Goal: Transaction & Acquisition: Obtain resource

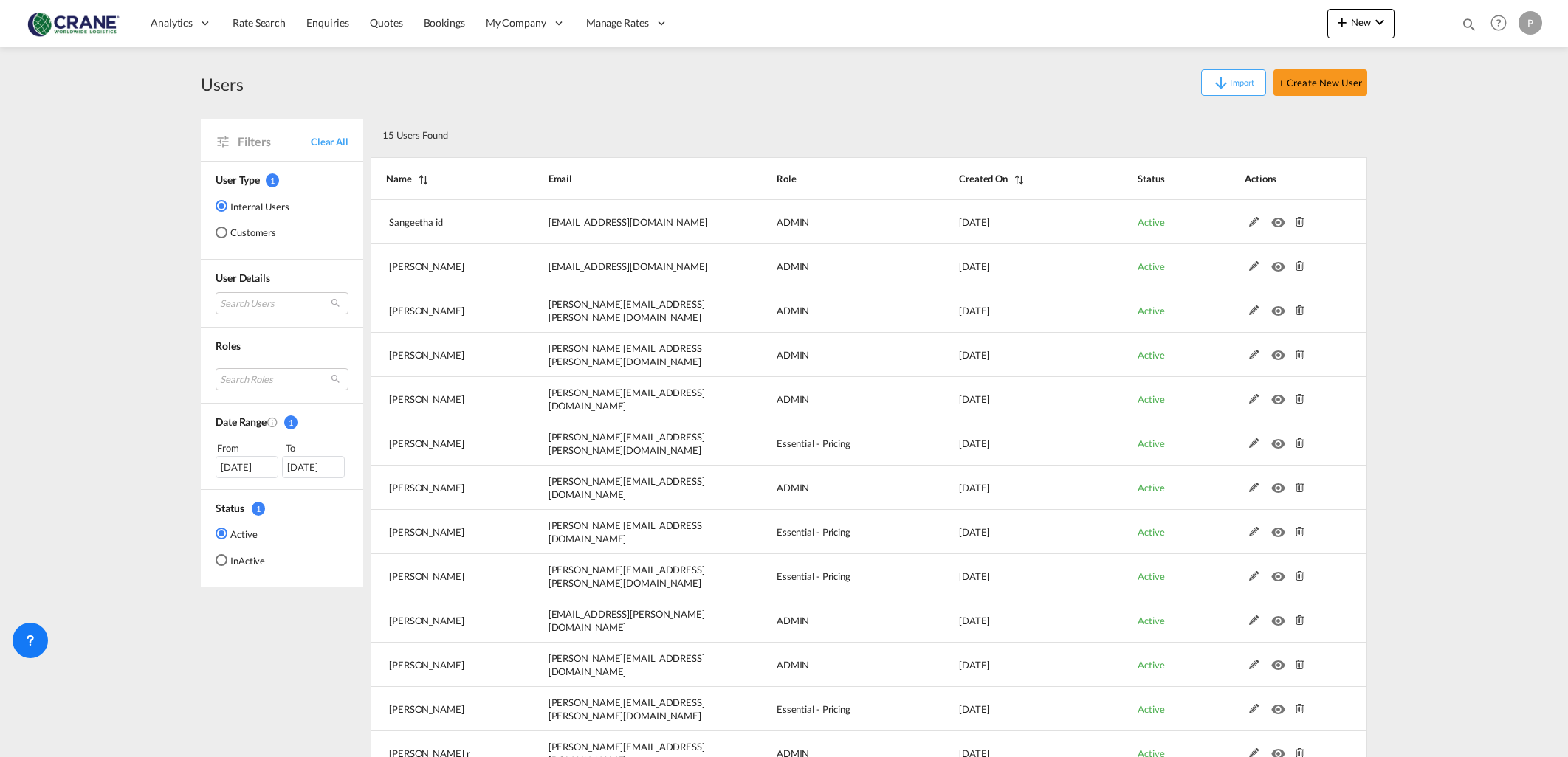
select select "25"
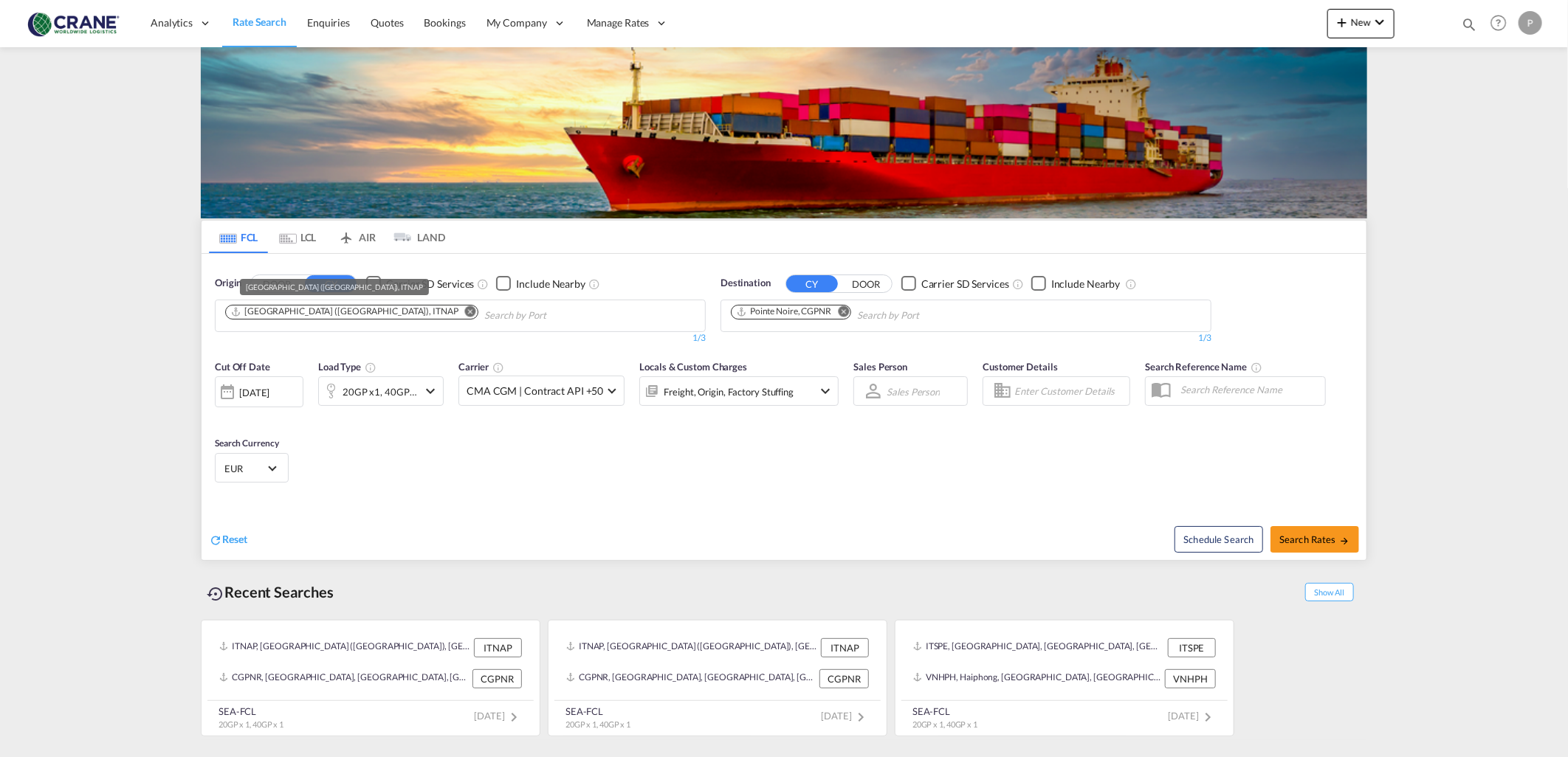
click at [256, 316] on div "Napoli (Naples), ITNAP" at bounding box center [344, 311] width 228 height 13
click at [234, 543] on span "Reset" at bounding box center [234, 538] width 25 height 13
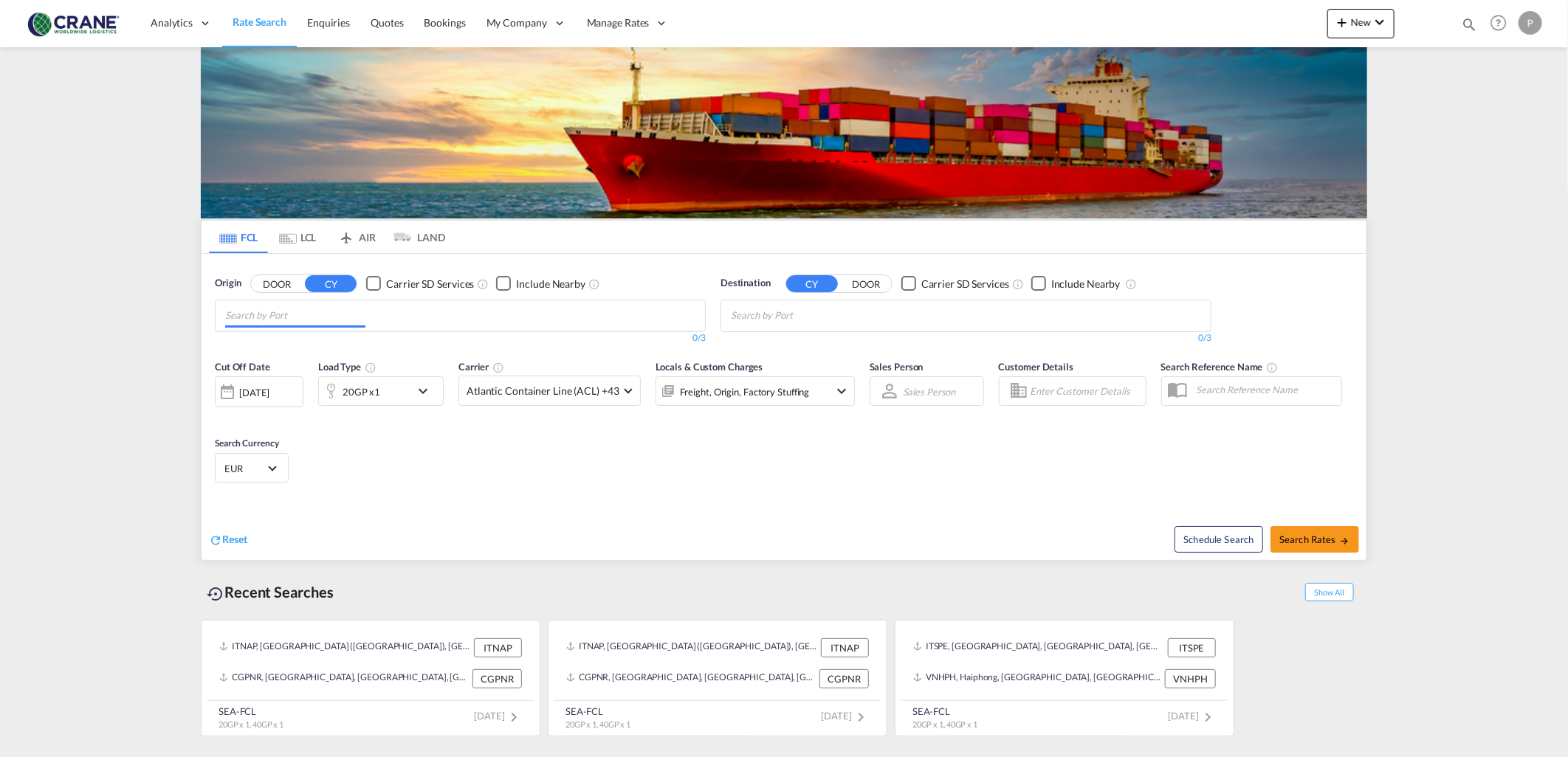
click at [278, 311] on input "Chips input." at bounding box center [295, 316] width 140 height 24
type input "la spezia"
click at [274, 349] on div "La Spezia Italy ITSPE" at bounding box center [339, 349] width 280 height 44
type input "douala"
click at [792, 349] on div "Douala Cameroon CMDLA" at bounding box center [846, 349] width 280 height 44
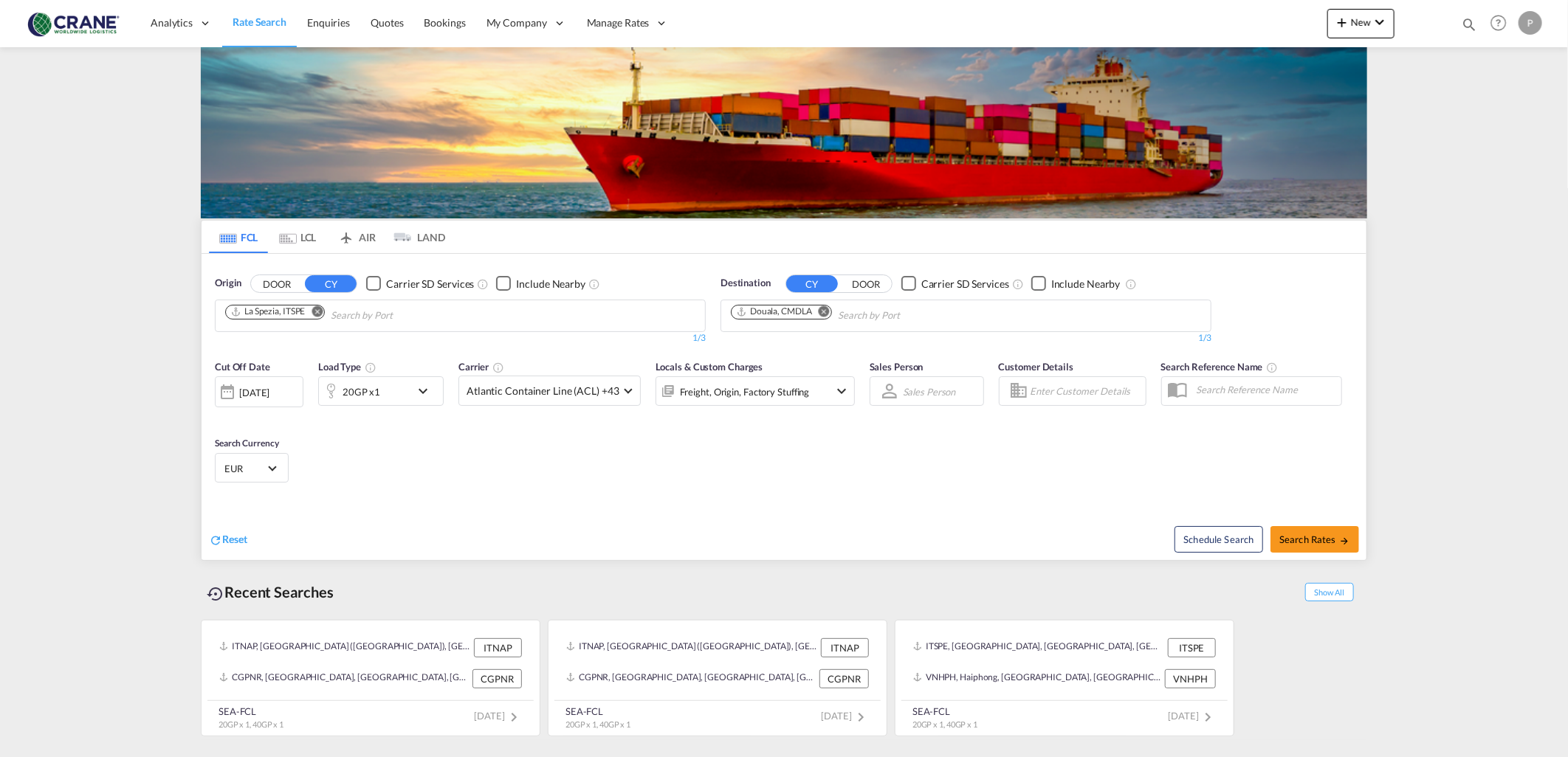
click at [317, 312] on md-icon "Remove" at bounding box center [317, 310] width 11 height 11
type input "arcola"
click at [280, 278] on button "DOOR" at bounding box center [277, 284] width 51 height 17
click at [278, 314] on input "arcola" at bounding box center [295, 316] width 140 height 24
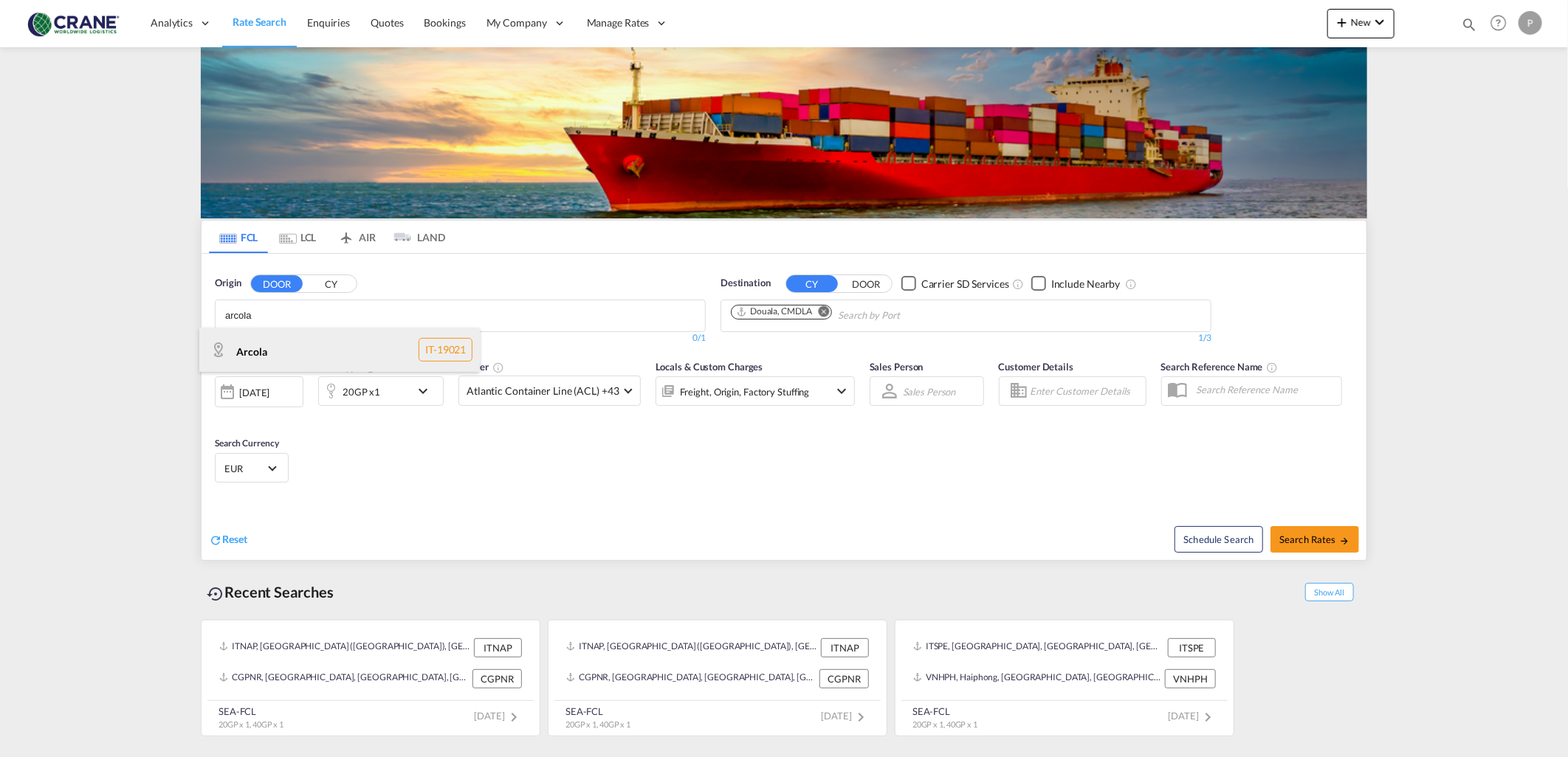
click at [270, 347] on div "Arcola IT-19021" at bounding box center [339, 349] width 280 height 44
click at [378, 391] on div "20GP x1" at bounding box center [362, 391] width 38 height 21
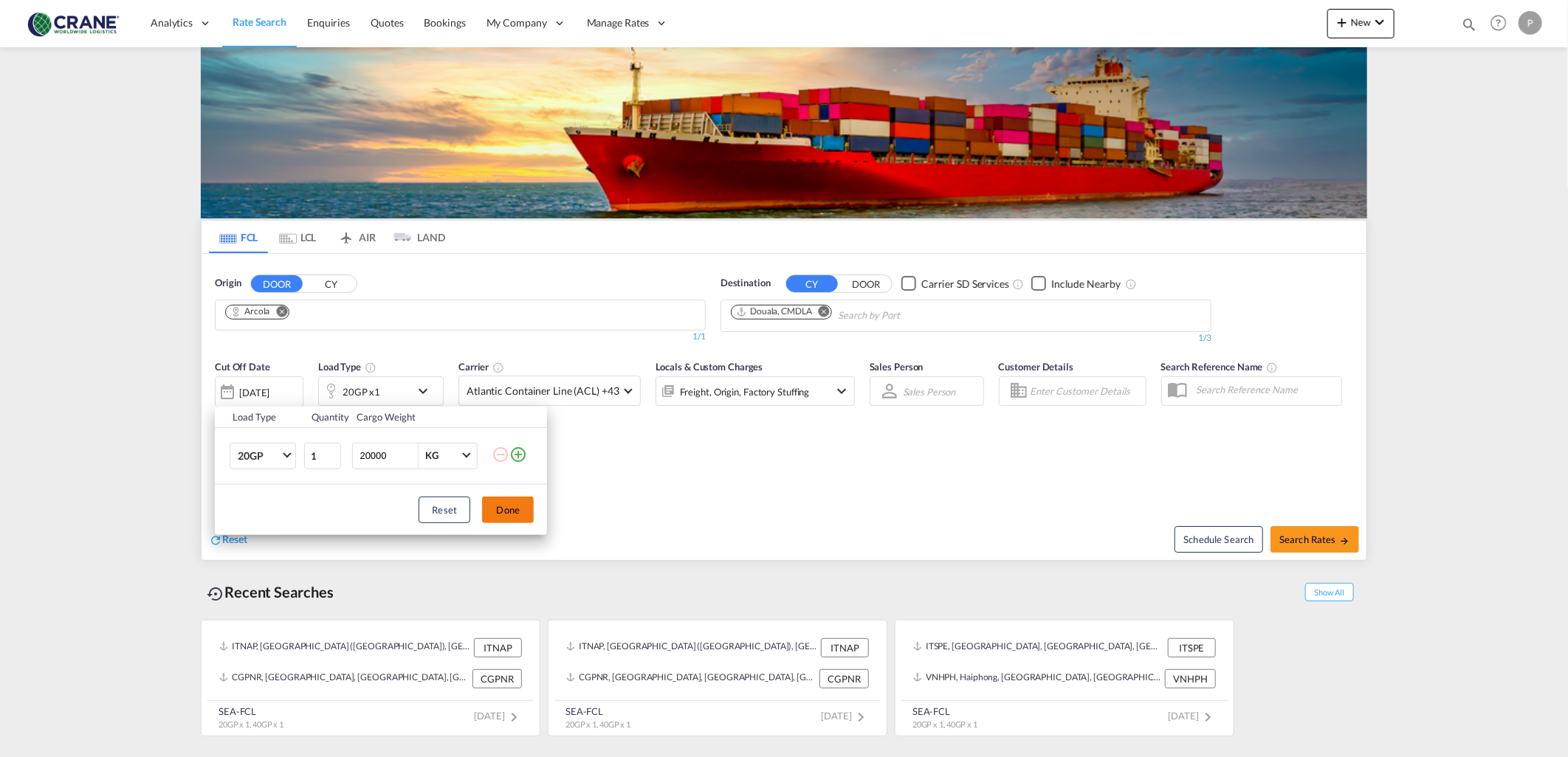
click at [492, 515] on button "Done" at bounding box center [508, 509] width 51 height 26
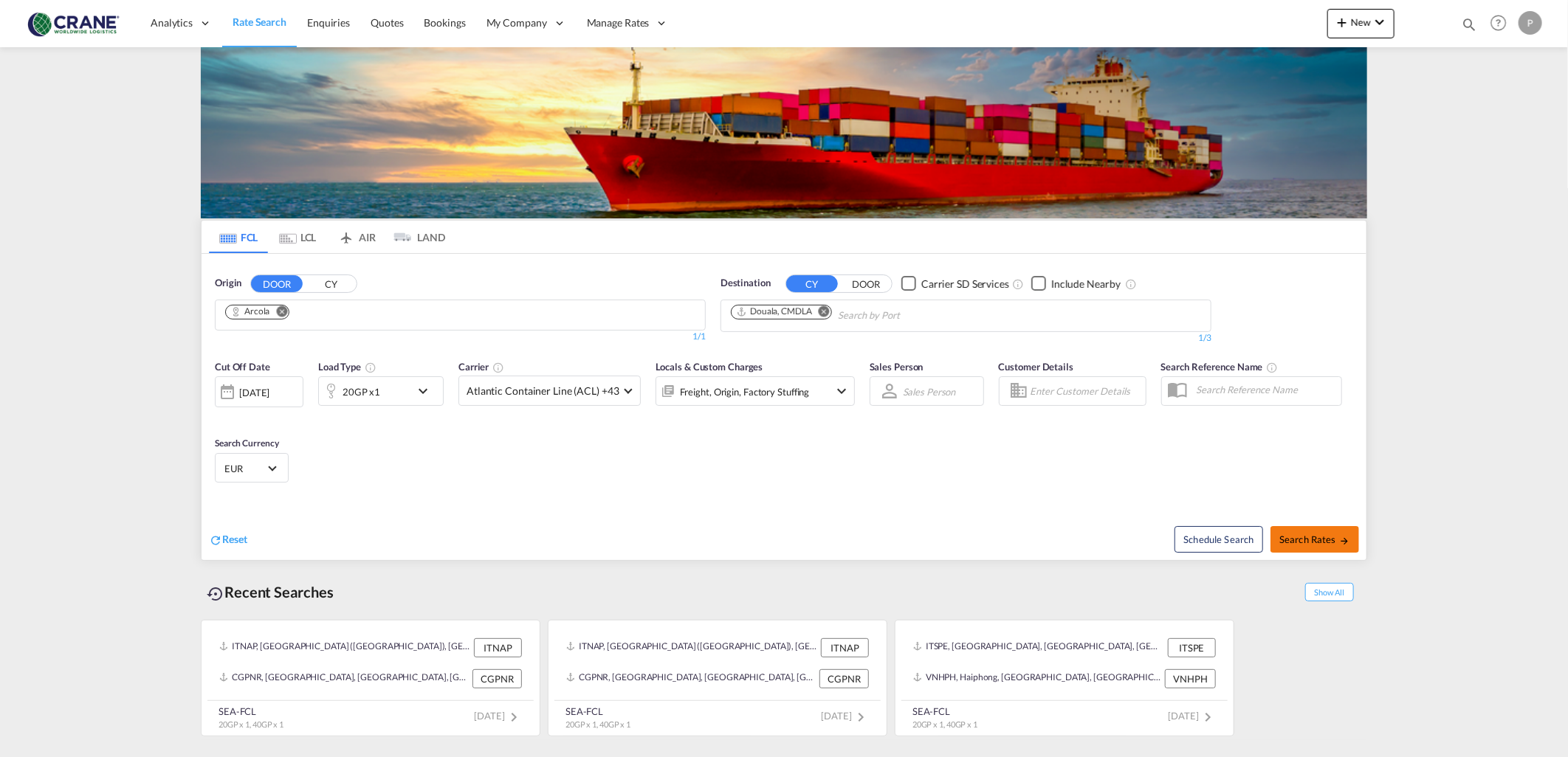
click at [1296, 539] on span "Search Rates" at bounding box center [1314, 539] width 71 height 12
type input "Arcola to CMDLA / 6 Oct 2025"
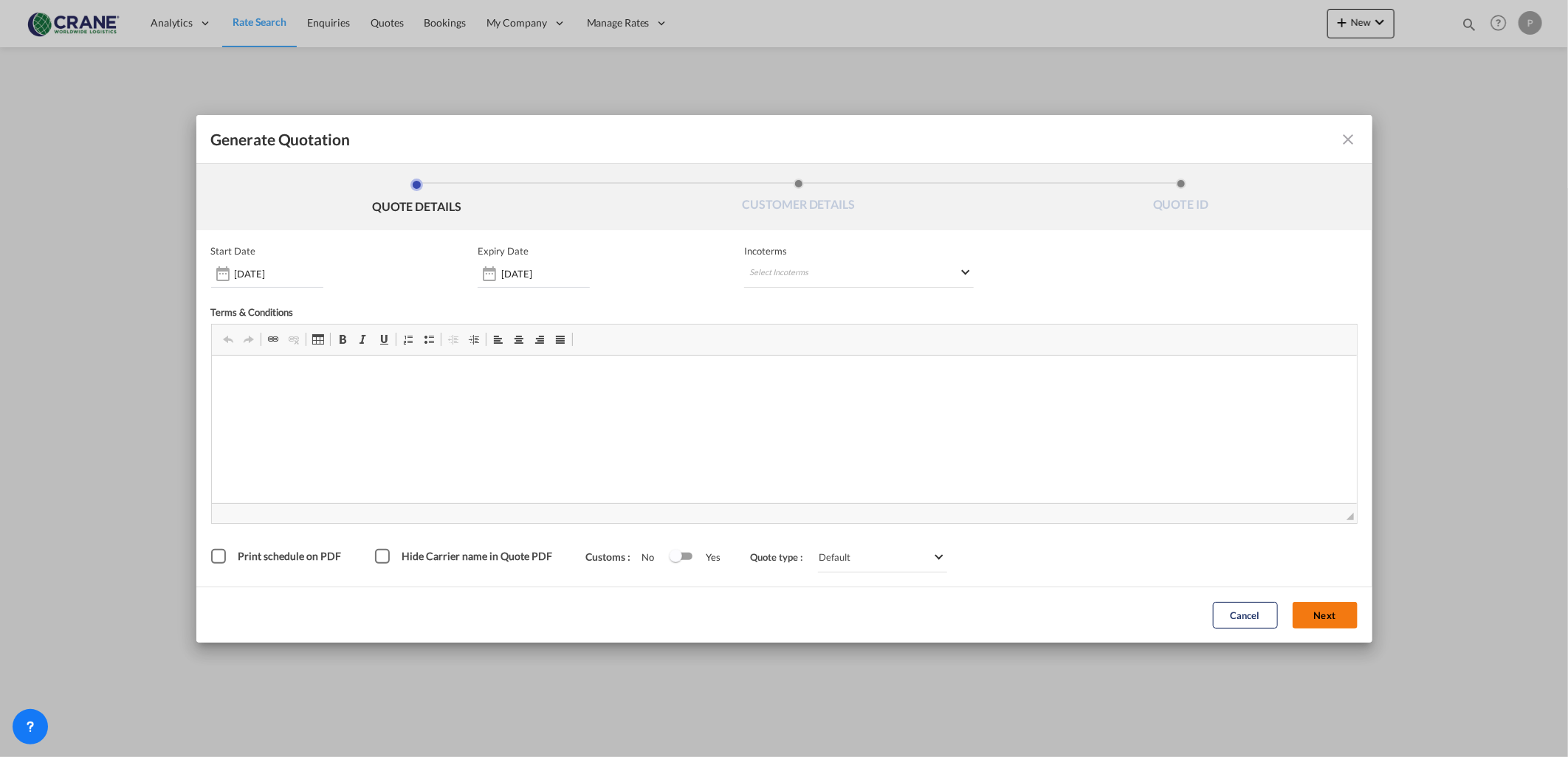
click at [1316, 611] on button "Next" at bounding box center [1325, 615] width 65 height 26
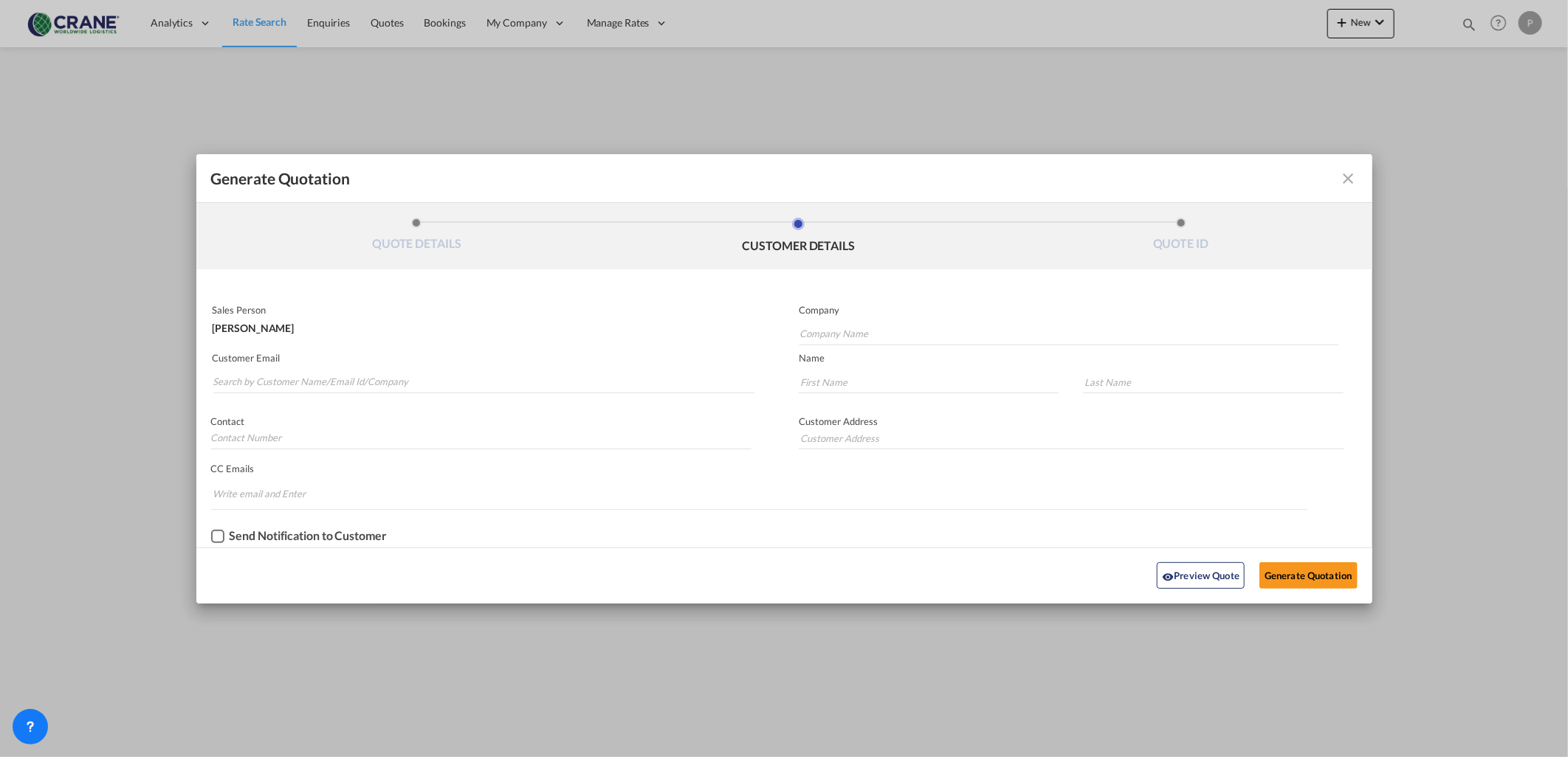
click at [208, 373] on div "Customer Email" at bounding box center [491, 373] width 588 height 54
click at [244, 379] on input "Search by Customer Name/Email Id/Company" at bounding box center [485, 382] width 542 height 22
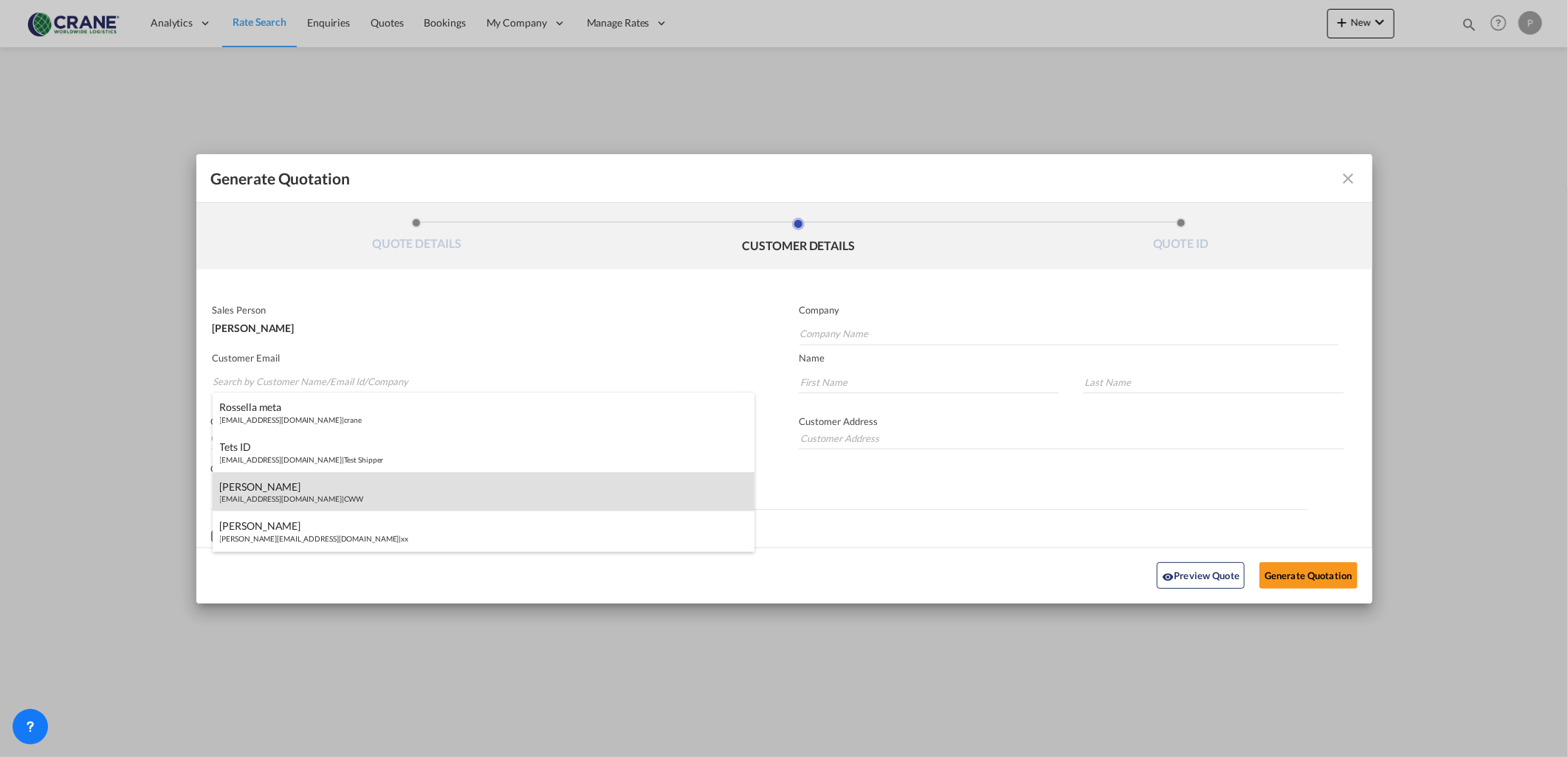
click at [245, 498] on div "Paolo Camalich goaseacustomer@craneww.com | CWW" at bounding box center [484, 492] width 543 height 40
type input "CWW"
type input "goaseacustomer@craneww.com"
type input "Paolo"
type input "Camalich"
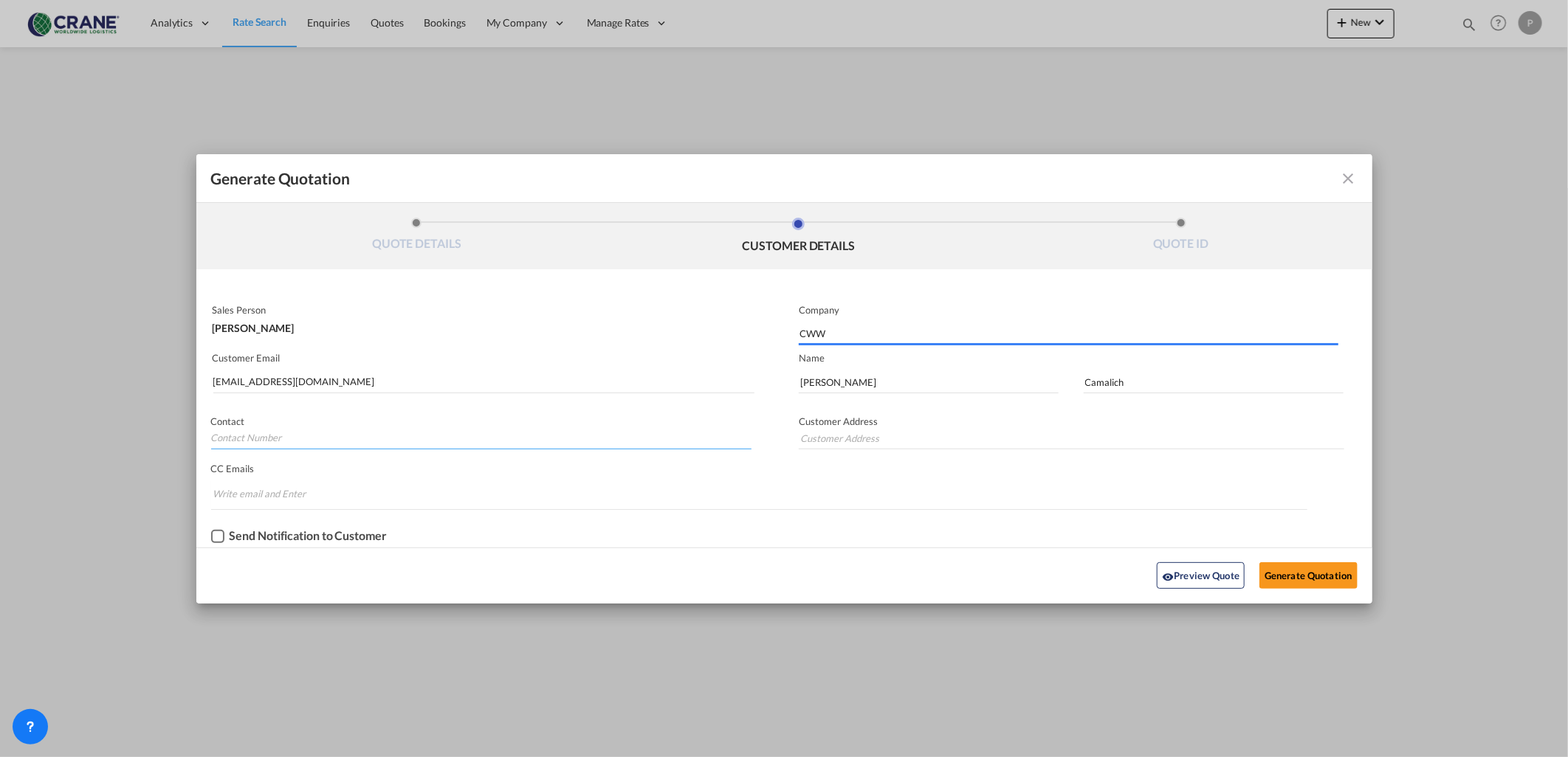
click at [264, 433] on input "Generate QuotationQUOTE ..." at bounding box center [481, 438] width 541 height 22
type input "342776862"
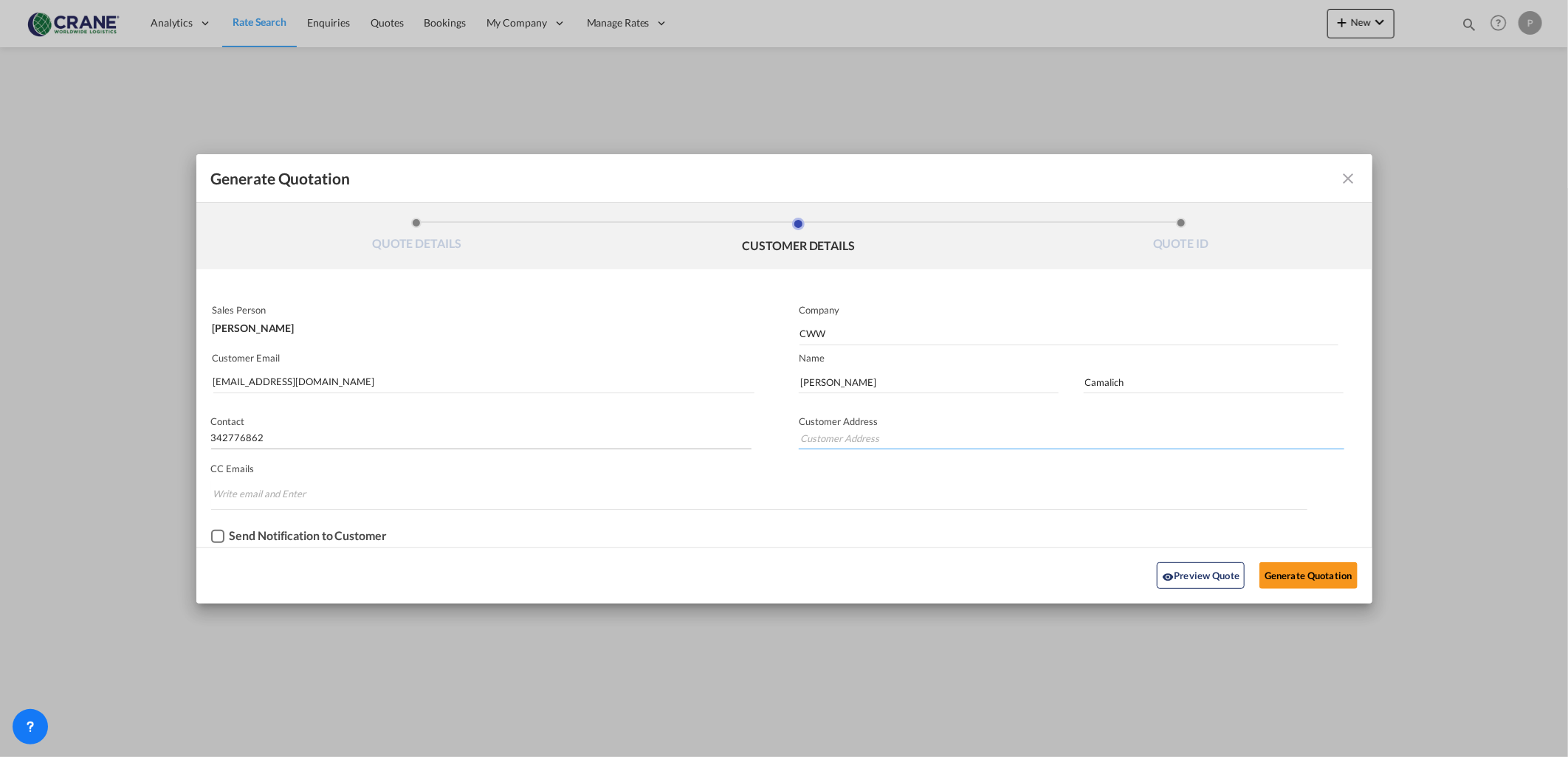
type input "piazza borgo pila 39 - scala b sesto piano"
type input "[PERSON_NAME][EMAIL_ADDRESS][DOMAIN_NAME]"
click at [1286, 563] on button "Generate Quotation" at bounding box center [1308, 575] width 97 height 26
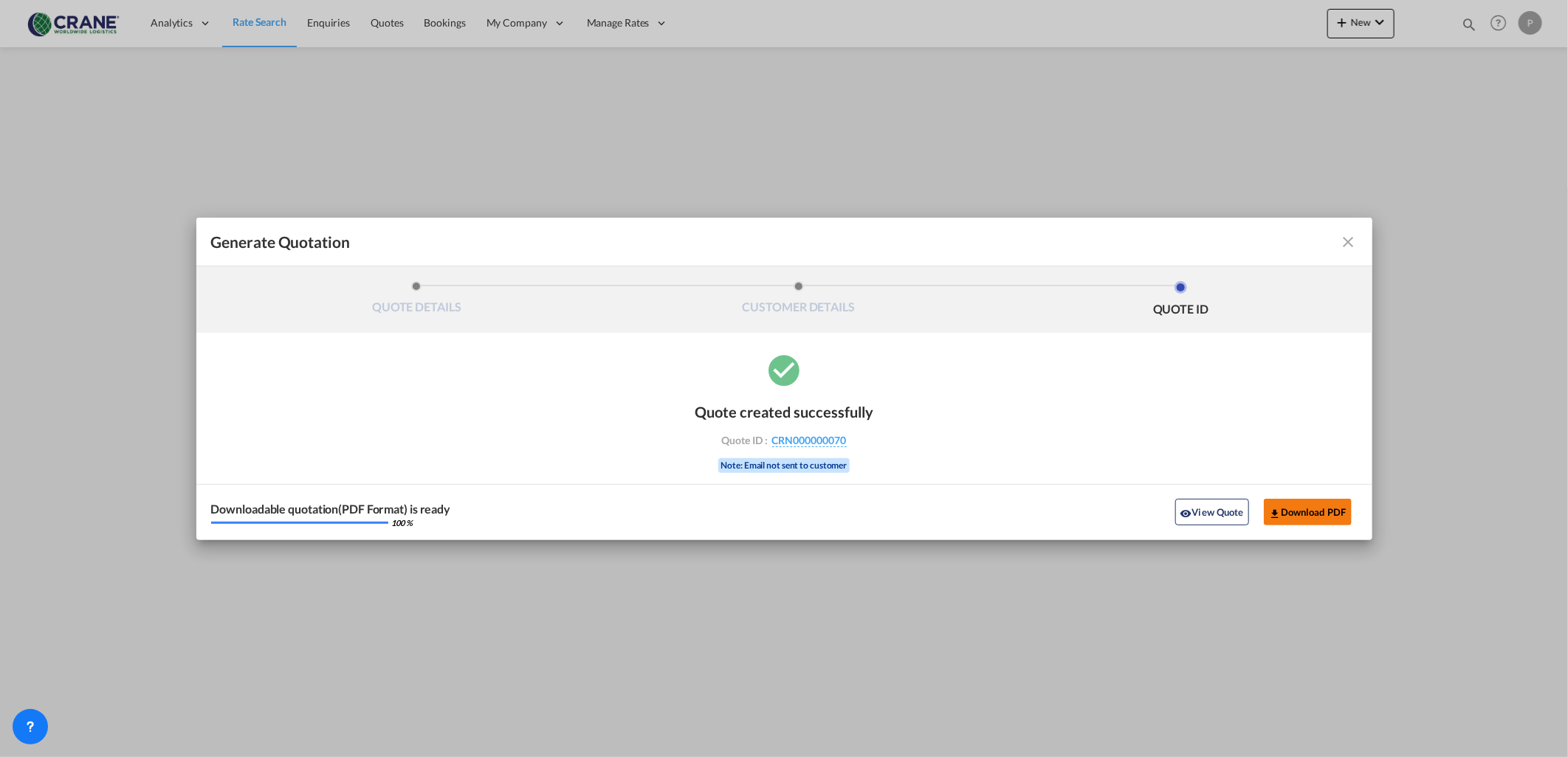
click at [1295, 513] on button "Download PDF" at bounding box center [1307, 512] width 88 height 26
click at [1353, 226] on md-toolbar "Generate Quotation" at bounding box center [784, 242] width 1176 height 49
click at [1348, 224] on md-toolbar "Generate Quotation" at bounding box center [784, 242] width 1176 height 49
click at [1343, 238] on md-icon "icon-close fg-AAA8AD cursor m-0" at bounding box center [1348, 242] width 18 height 18
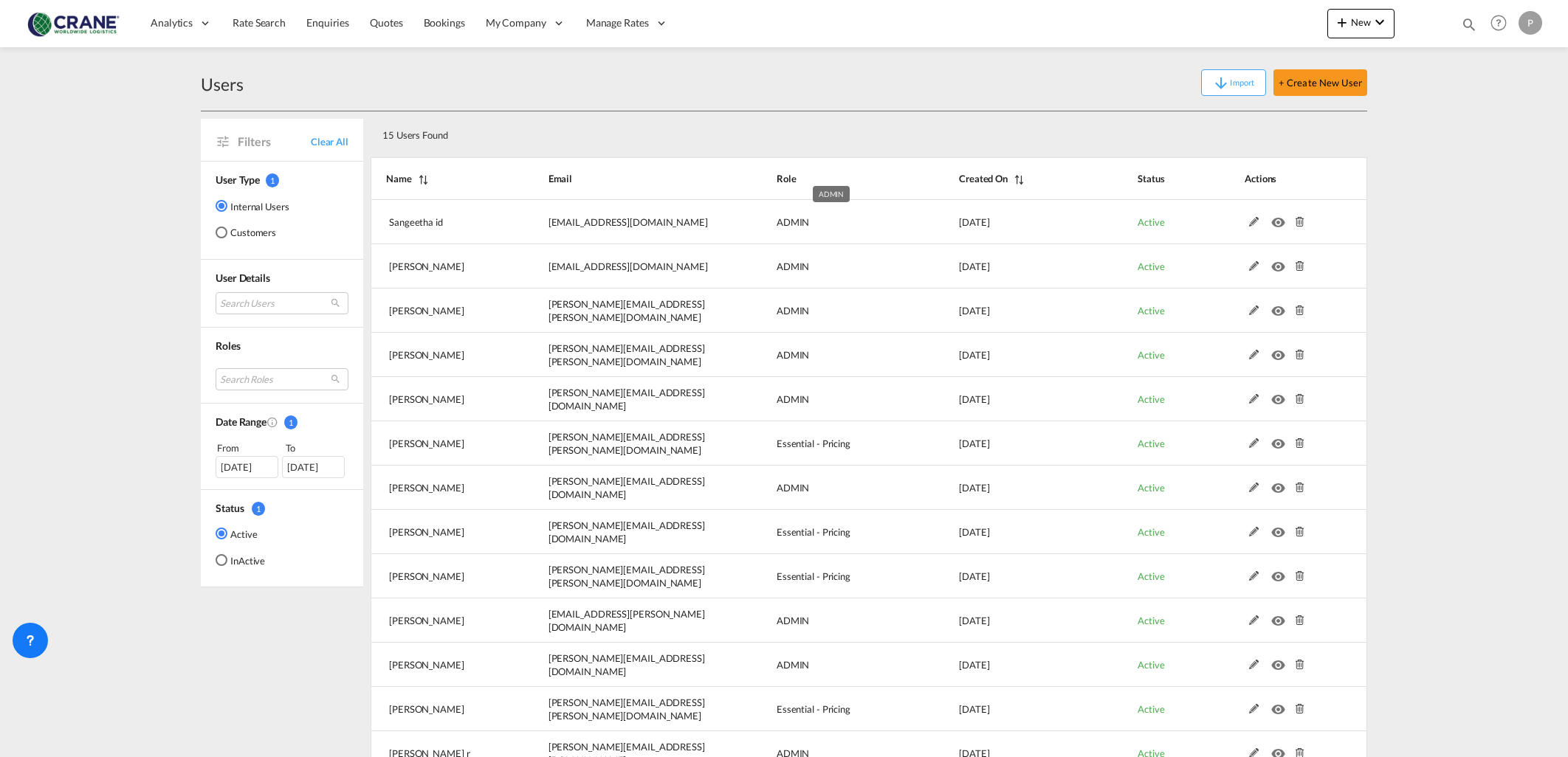
select select "25"
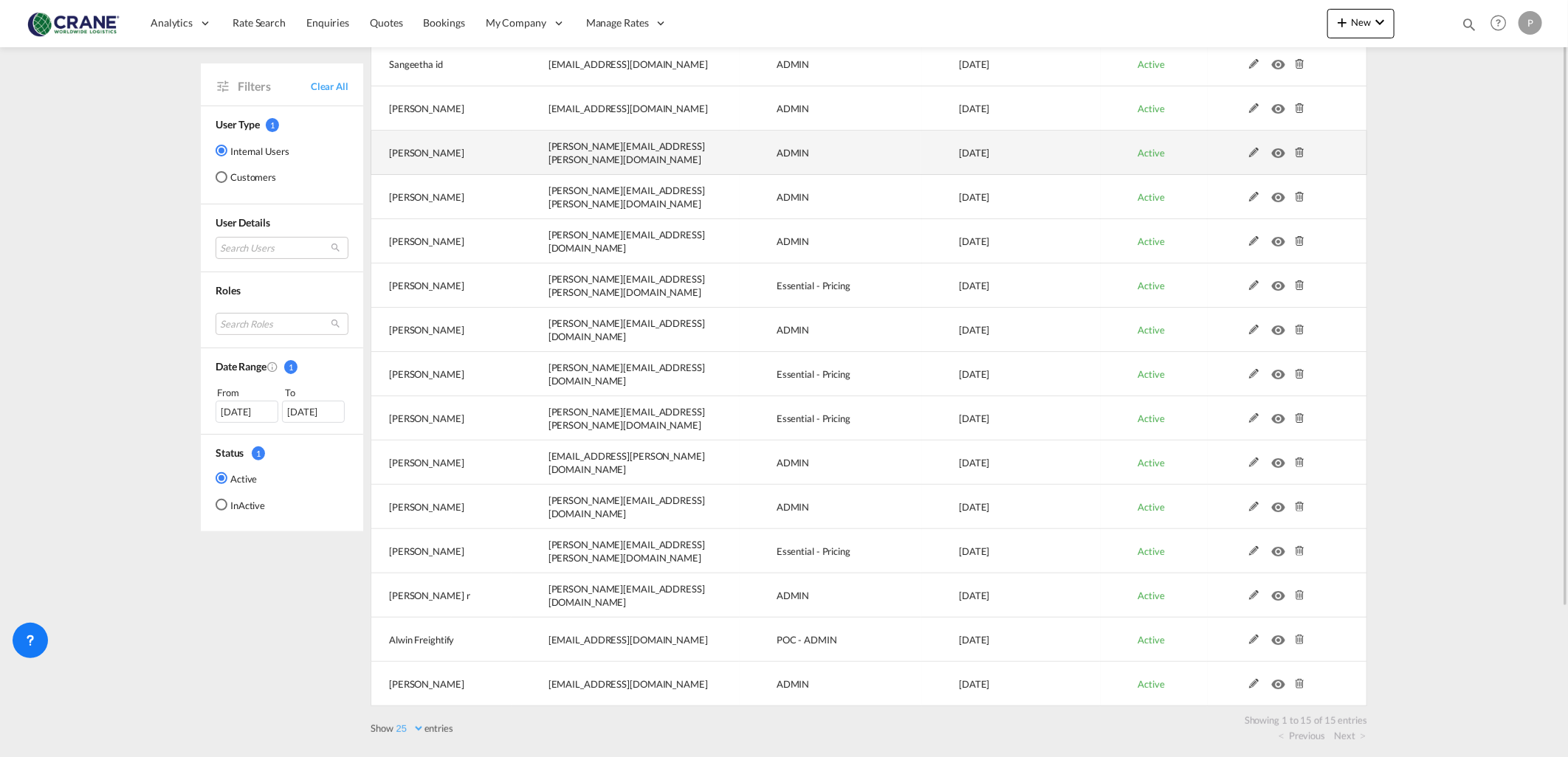
scroll to position [76, 0]
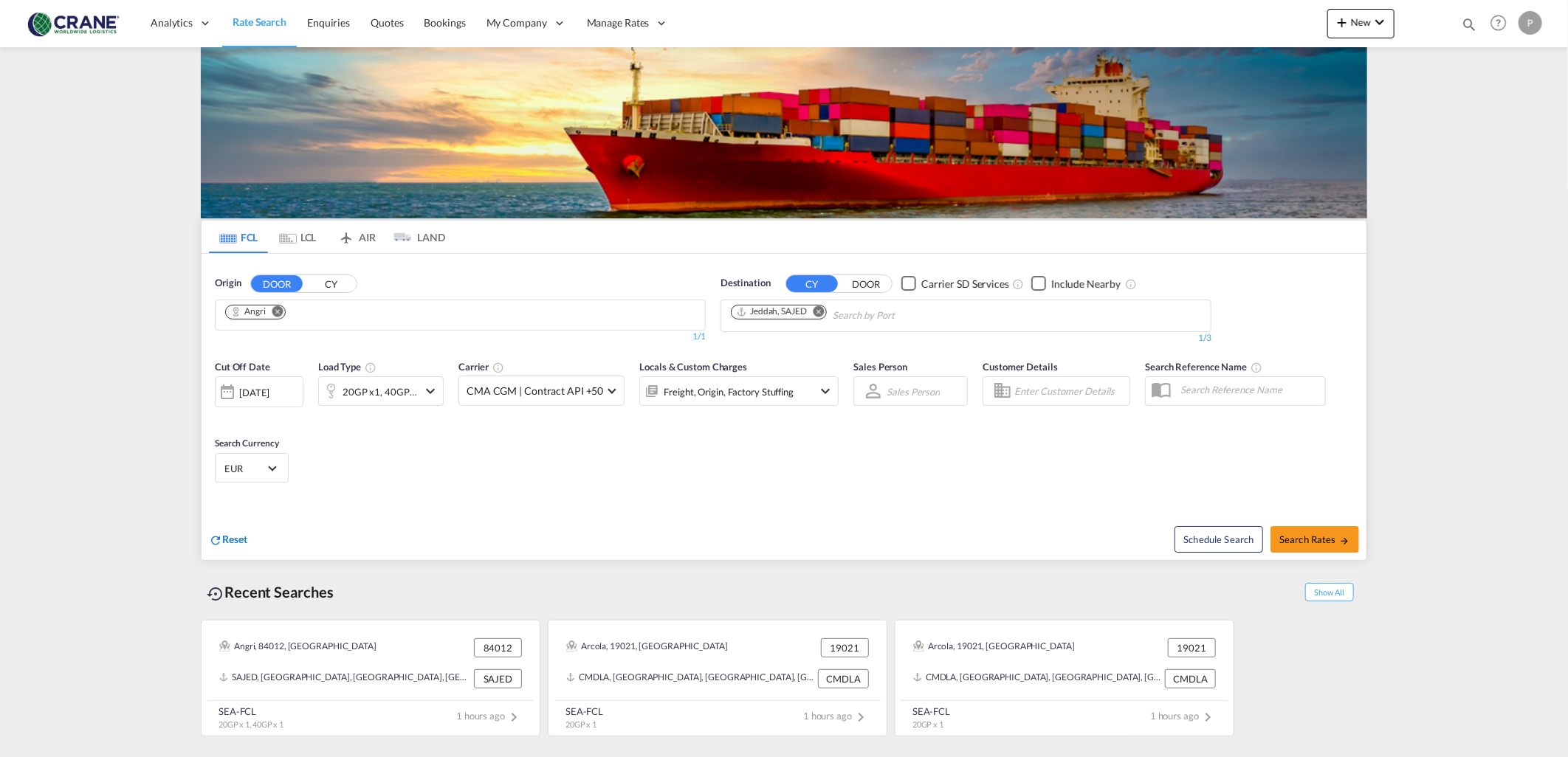
click at [238, 541] on span "Reset" at bounding box center [234, 538] width 25 height 13
click at [304, 318] on input "Chips input." at bounding box center [295, 316] width 140 height 24
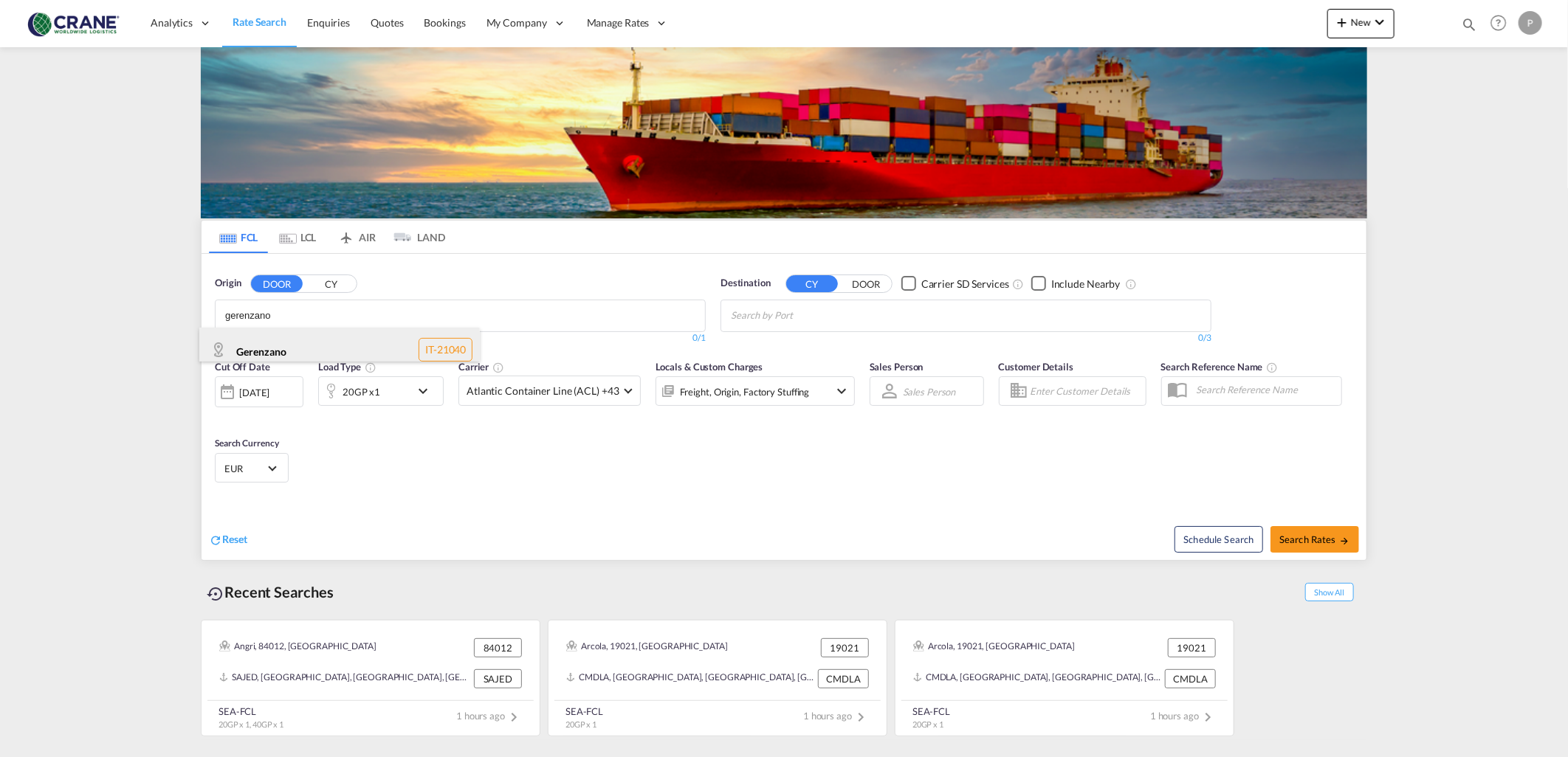
type input "gerenzano"
click at [300, 355] on div "Gerenzano IT-21040" at bounding box center [339, 349] width 280 height 44
click at [770, 314] on input "Chips input." at bounding box center [801, 316] width 140 height 24
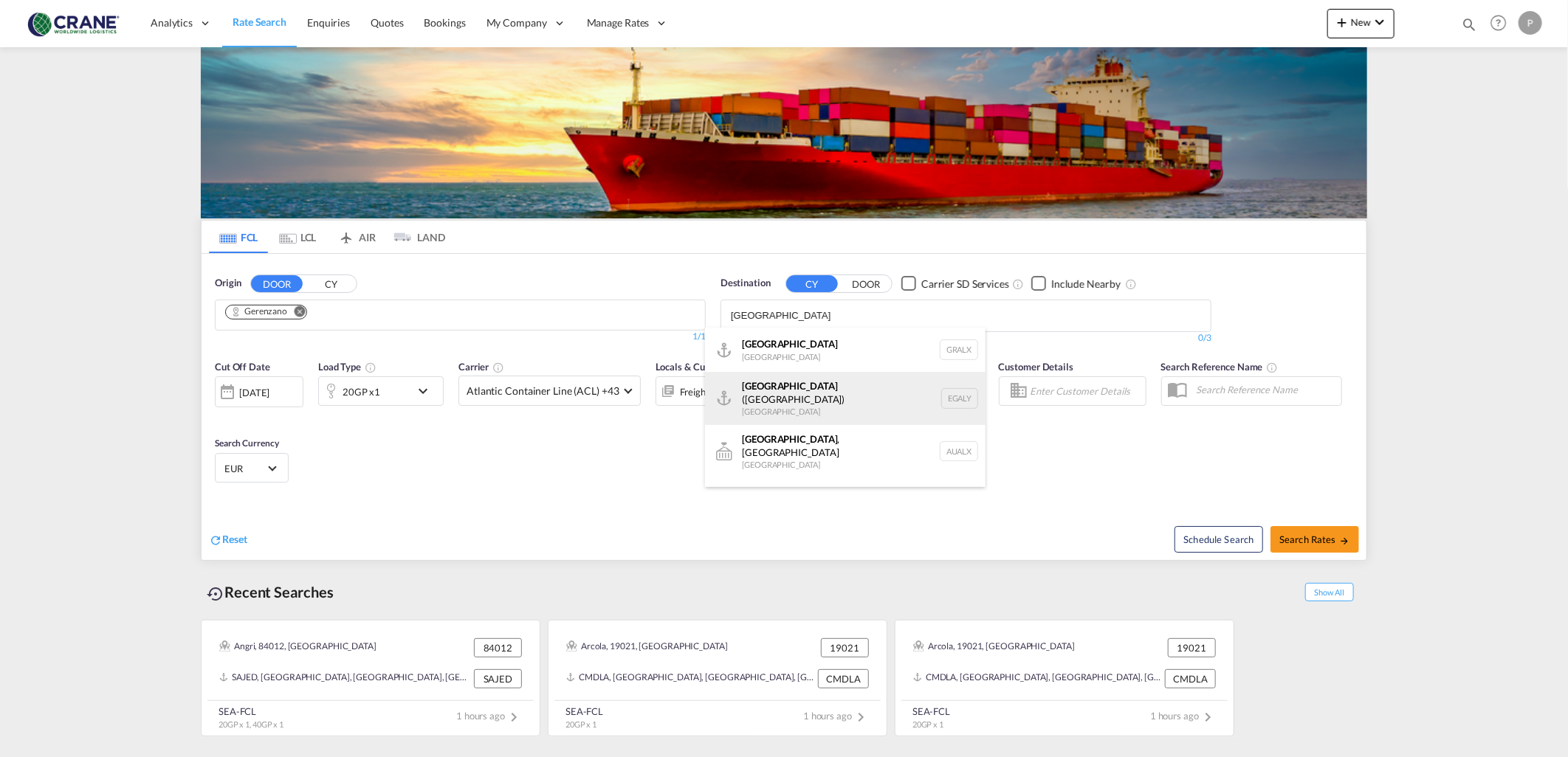
type input "alexandria"
click at [846, 381] on div "Alexandria (El Iskandariya) Egypt EGALY" at bounding box center [846, 398] width 280 height 53
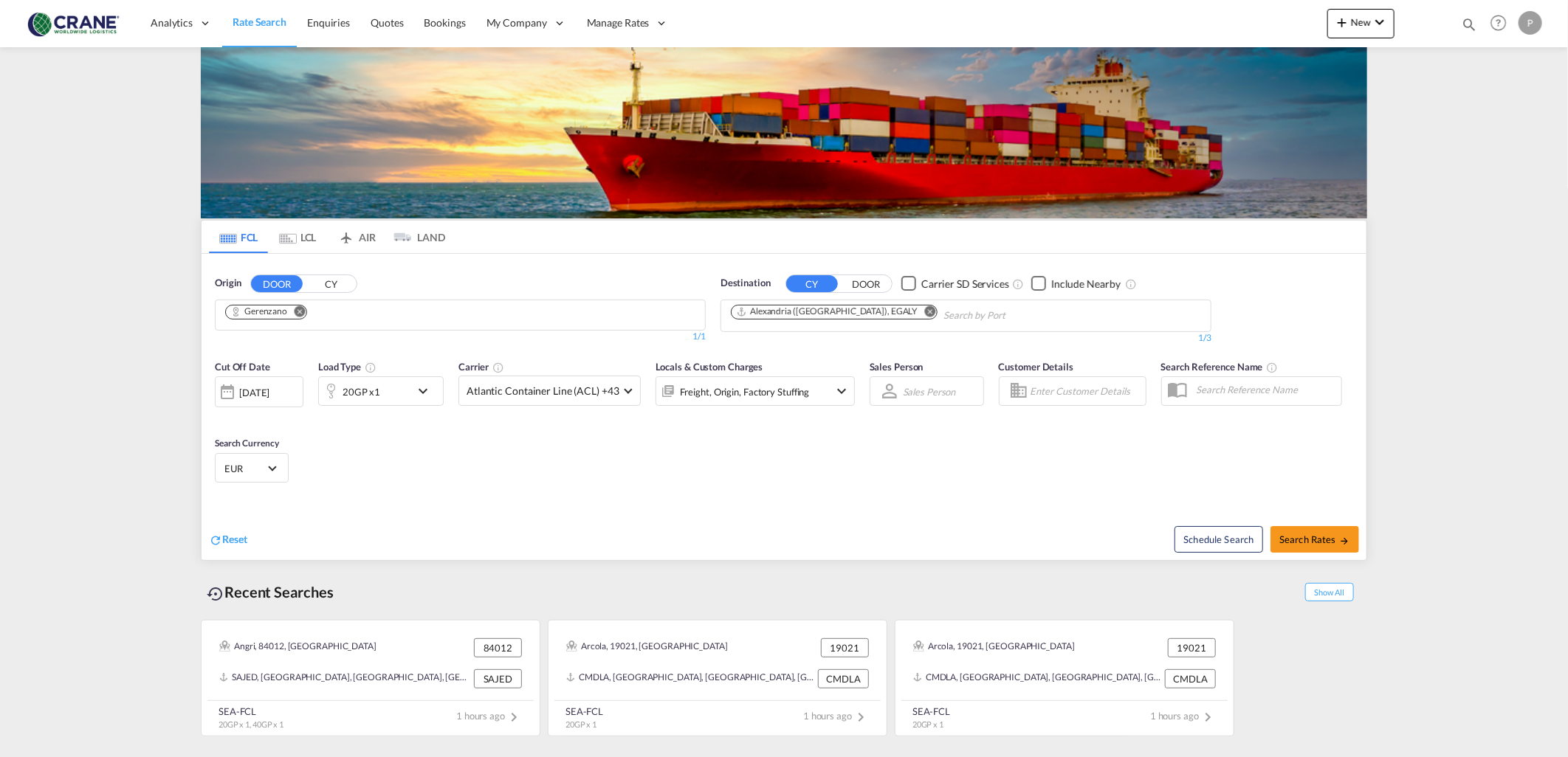
click at [381, 395] on div "20GP x1" at bounding box center [364, 390] width 91 height 30
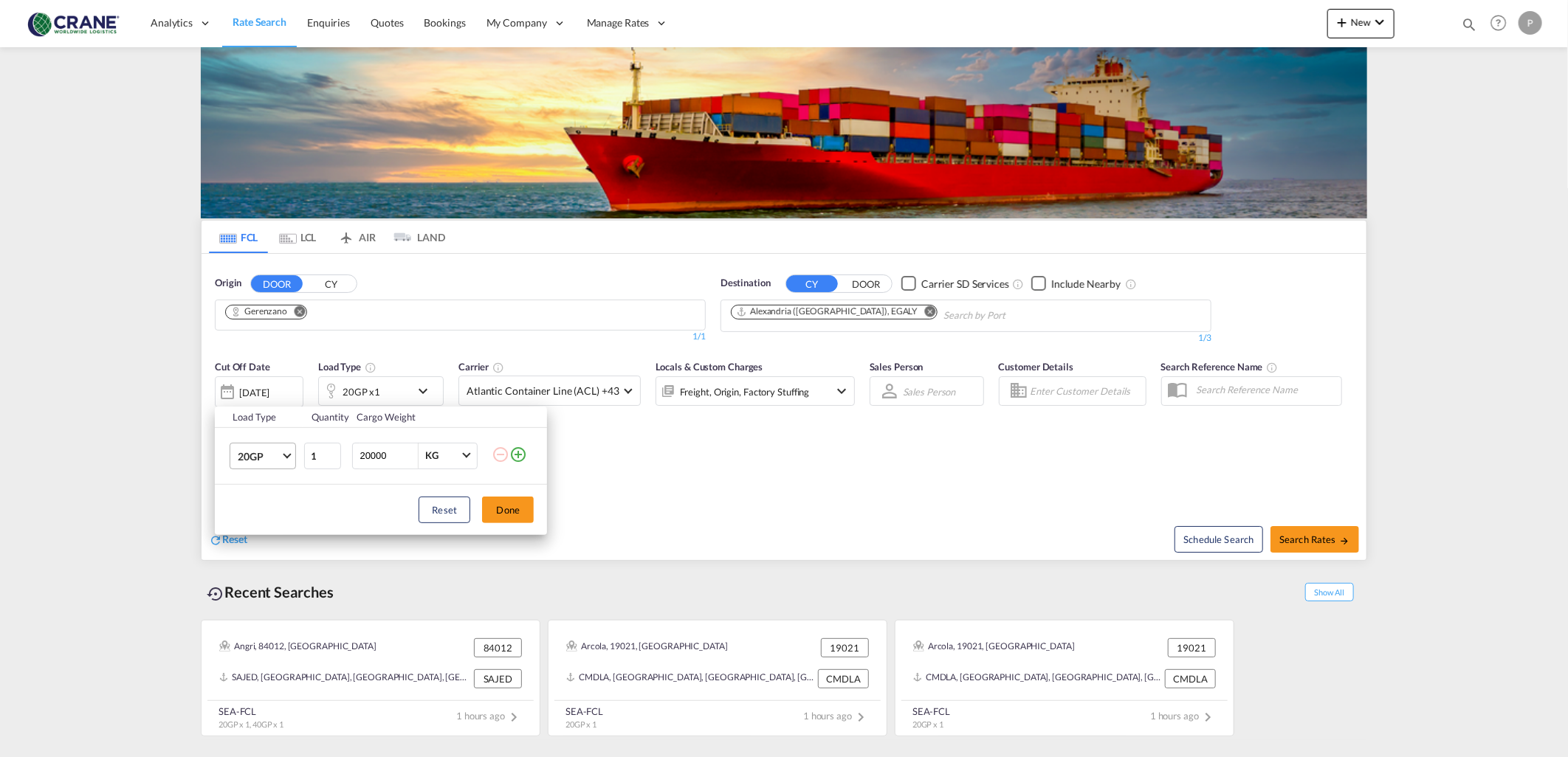
click at [288, 455] on span "Choose: \a20GP" at bounding box center [287, 454] width 8 height 8
click at [245, 496] on div "40OT" at bounding box center [250, 493] width 25 height 15
click at [505, 521] on button "Done" at bounding box center [508, 509] width 51 height 26
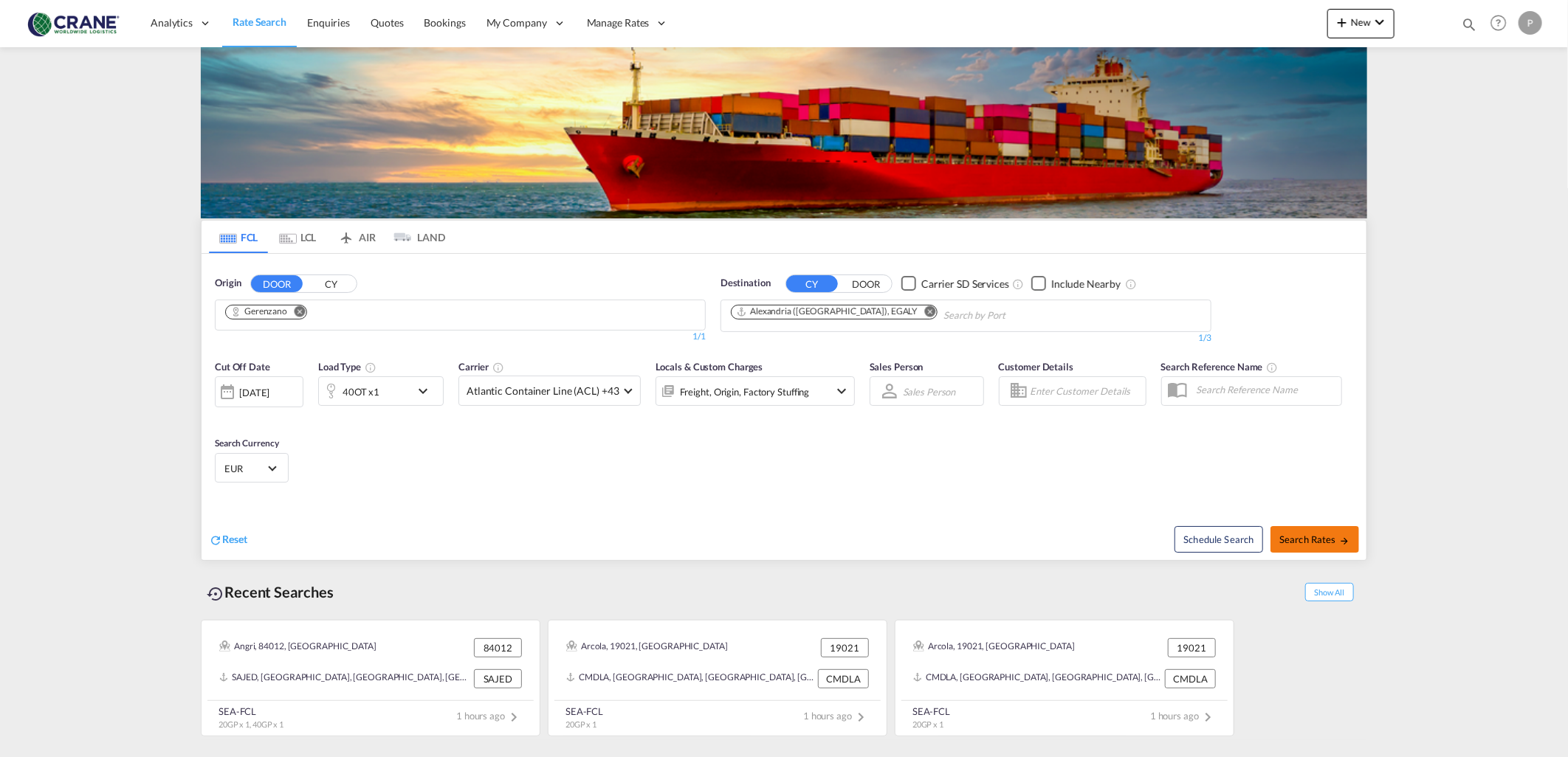
click at [1287, 533] on span "Search Rates" at bounding box center [1314, 539] width 71 height 12
type input "Gerenzano to EGALY / 6 Oct 2025"
